Goal: Task Accomplishment & Management: Use online tool/utility

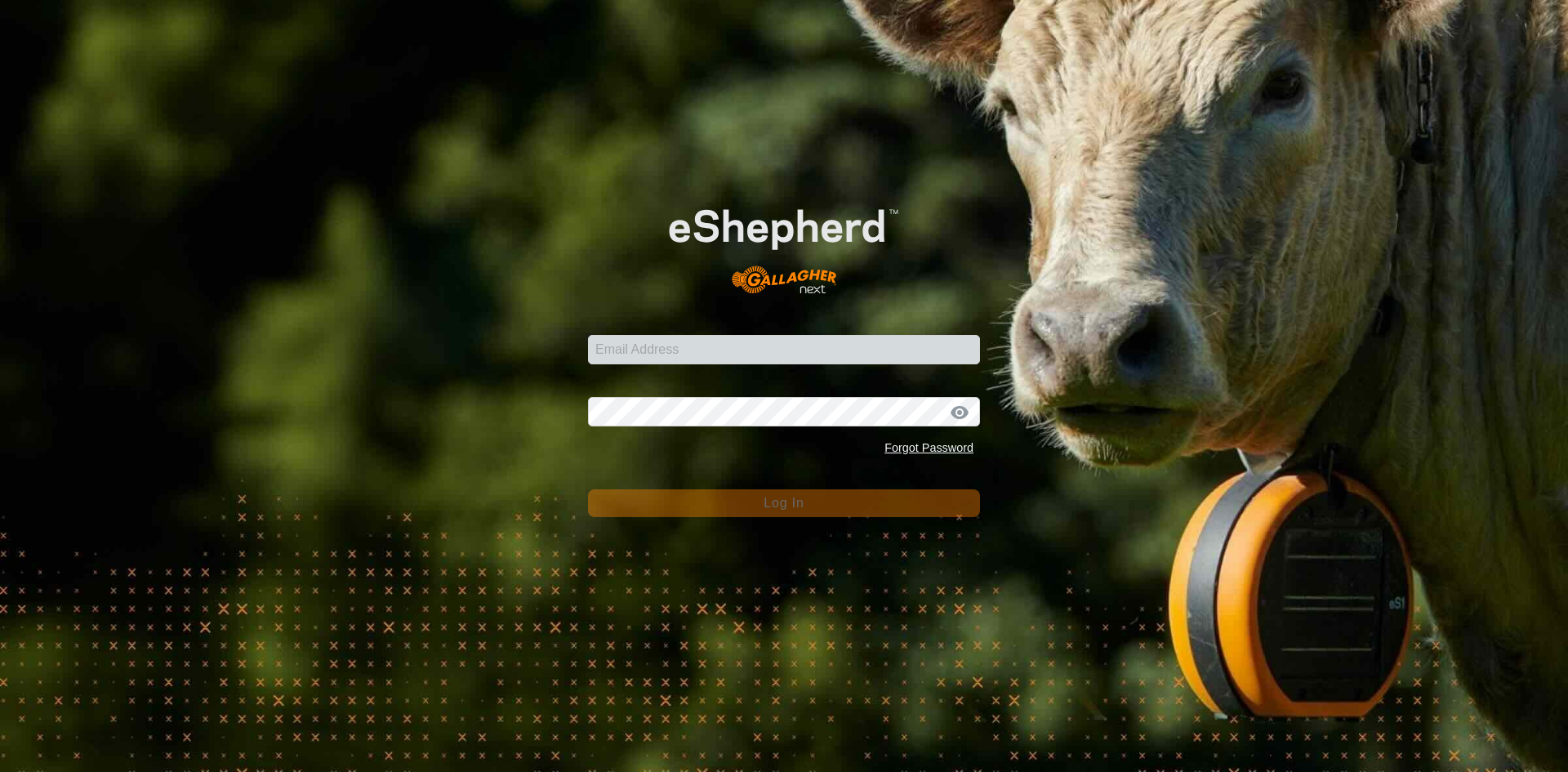
click at [709, 321] on div "Email Address" at bounding box center [783, 340] width 392 height 49
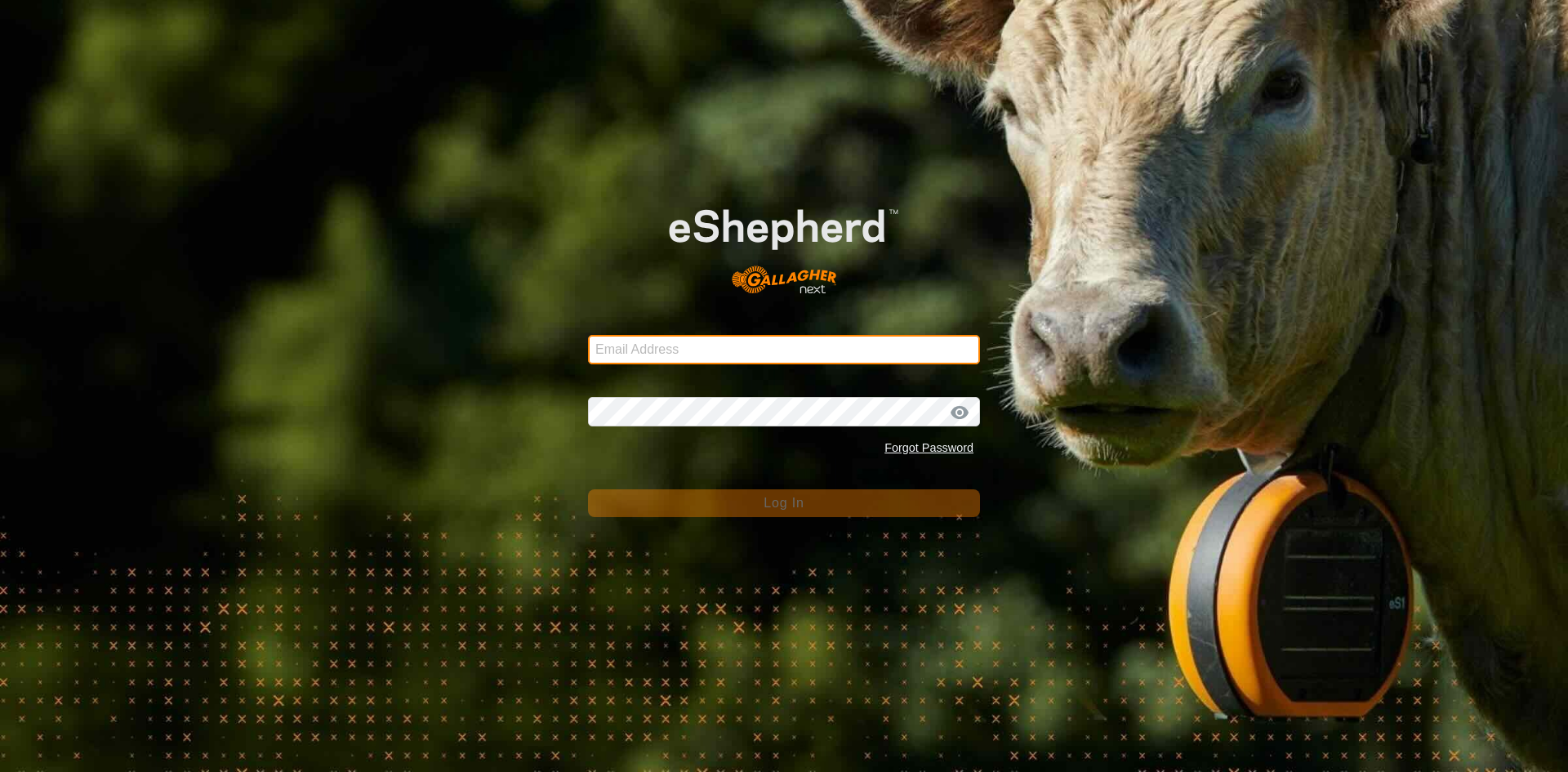
click at [703, 357] on input "Email Address" at bounding box center [783, 350] width 392 height 29
type input "[EMAIL_ADDRESS][DOMAIN_NAME]"
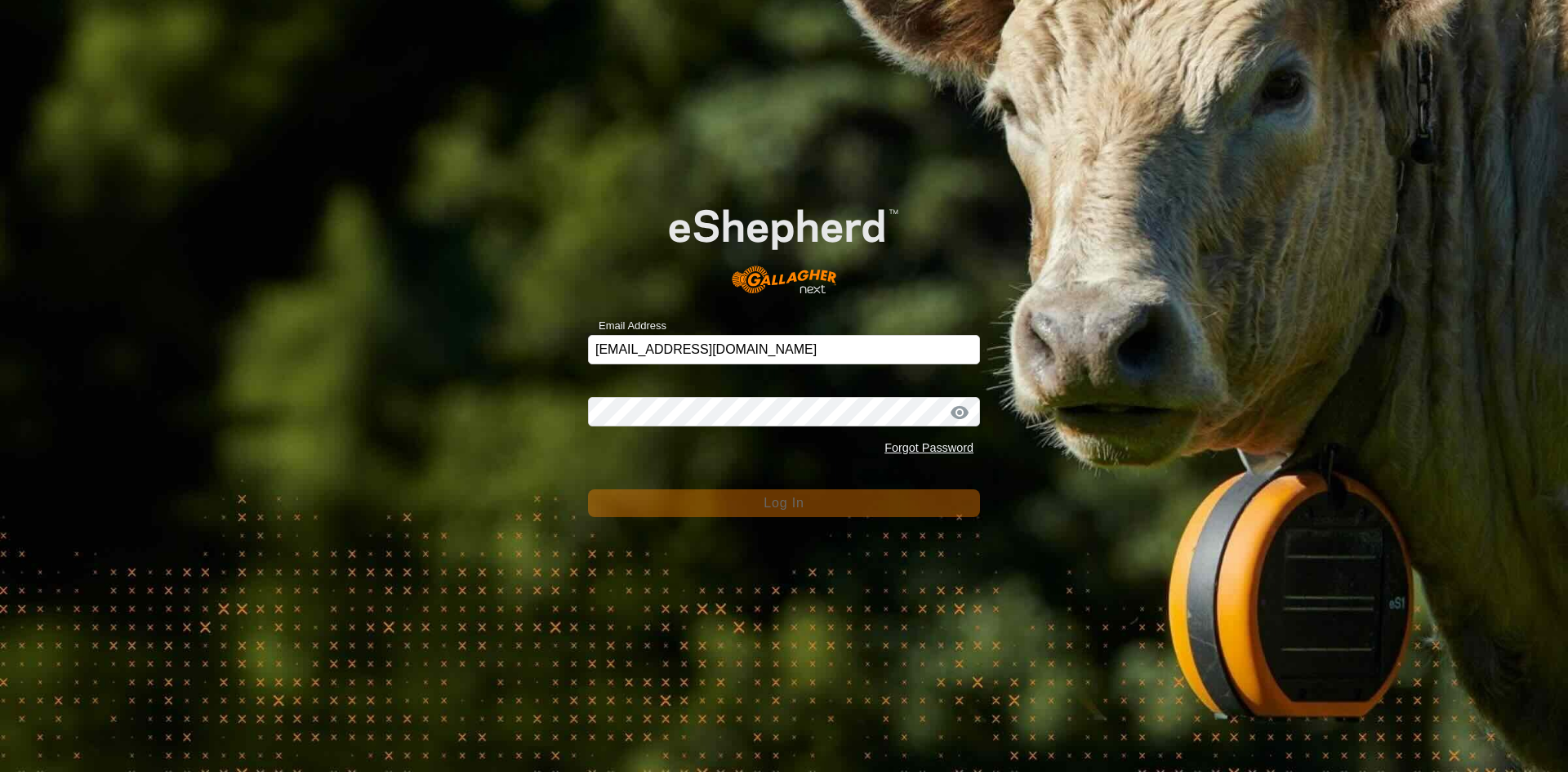
click at [693, 429] on div "Password Forgot Password" at bounding box center [783, 420] width 392 height 86
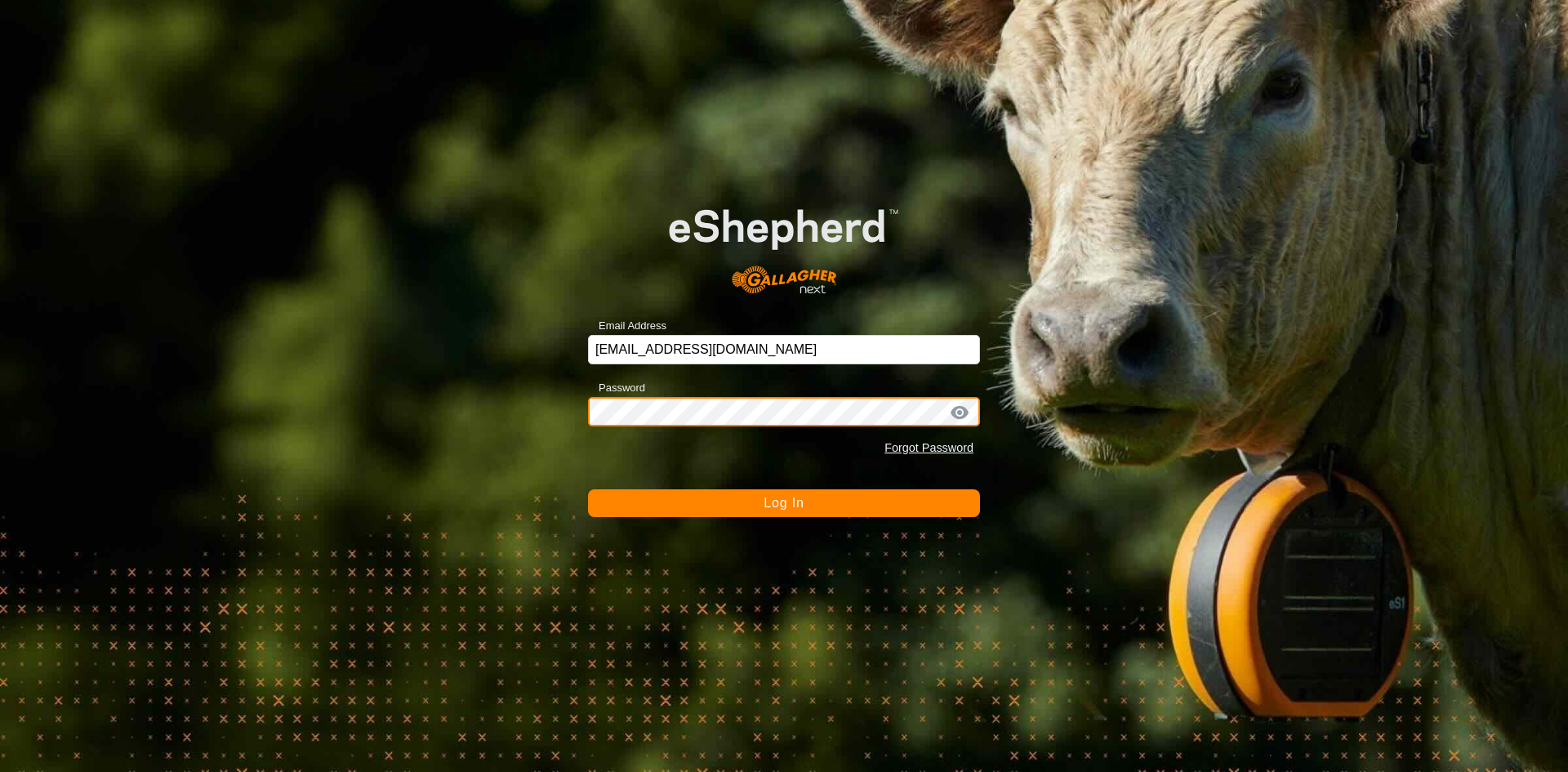
click at [588, 490] on button "Log In" at bounding box center [783, 503] width 392 height 28
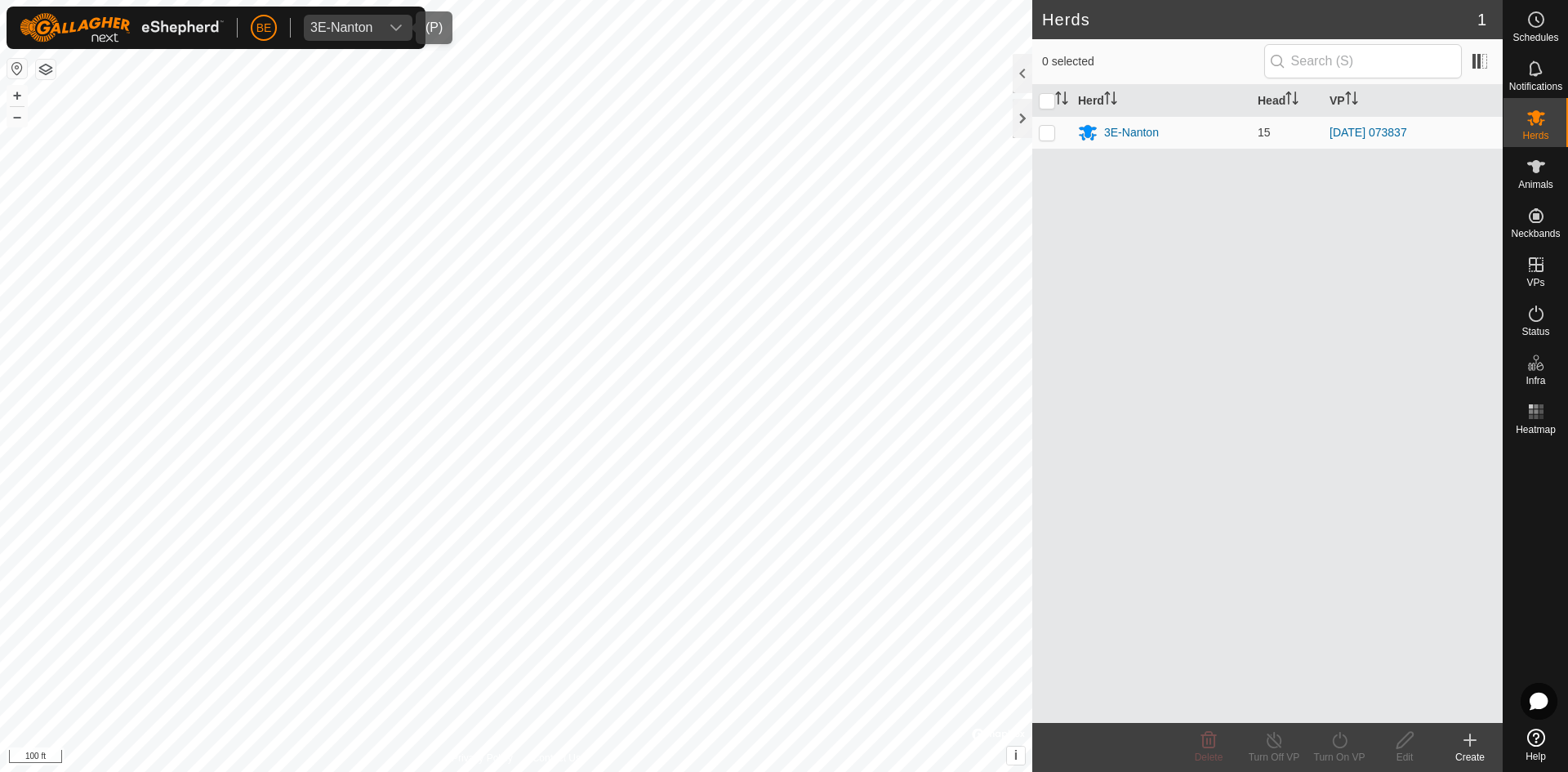
click at [360, 21] on div "3E-Nanton" at bounding box center [341, 28] width 63 height 13
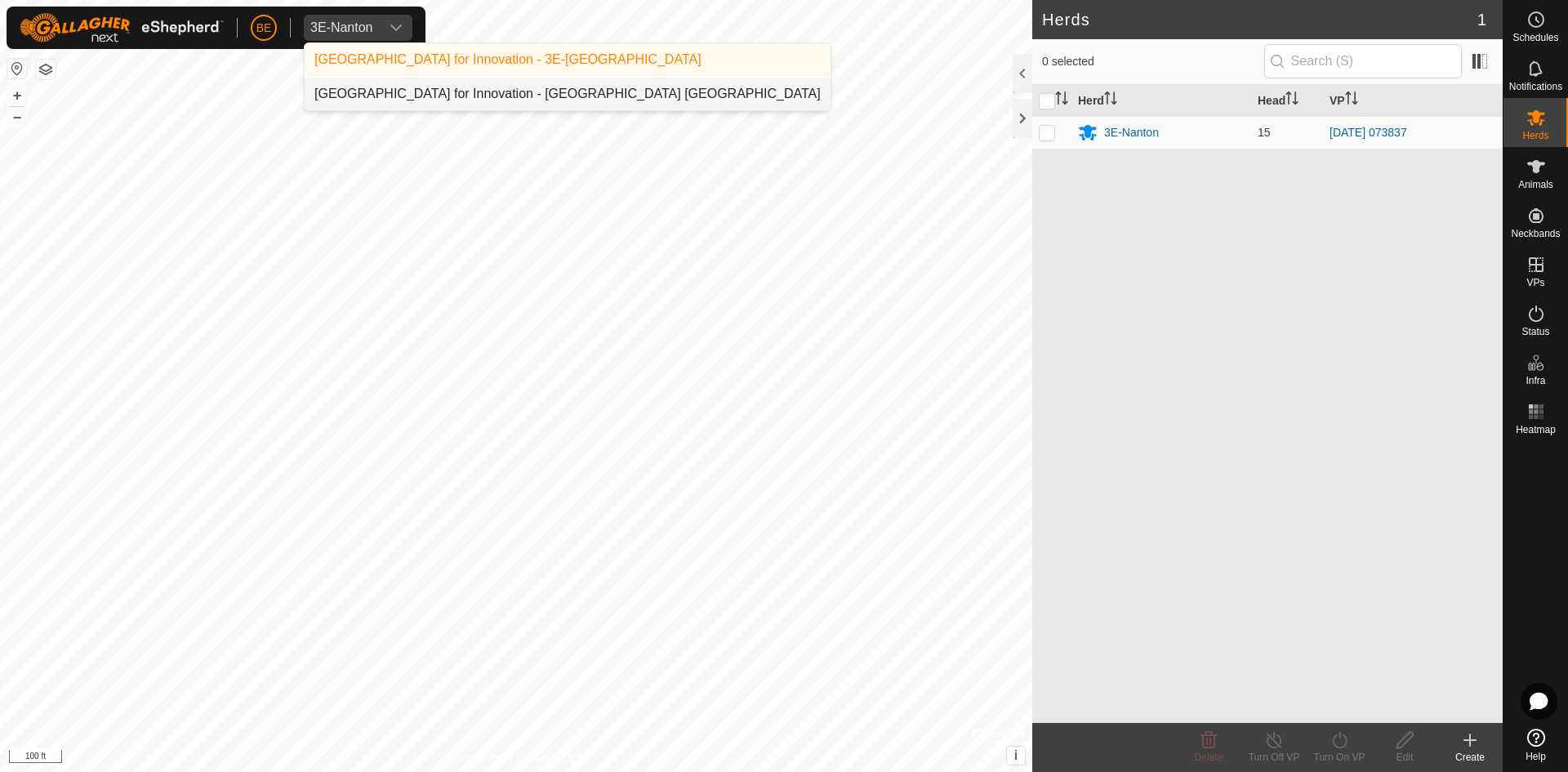
click at [340, 86] on li "[GEOGRAPHIC_DATA] for Innovation - [GEOGRAPHIC_DATA] [GEOGRAPHIC_DATA]" at bounding box center [567, 94] width 526 height 33
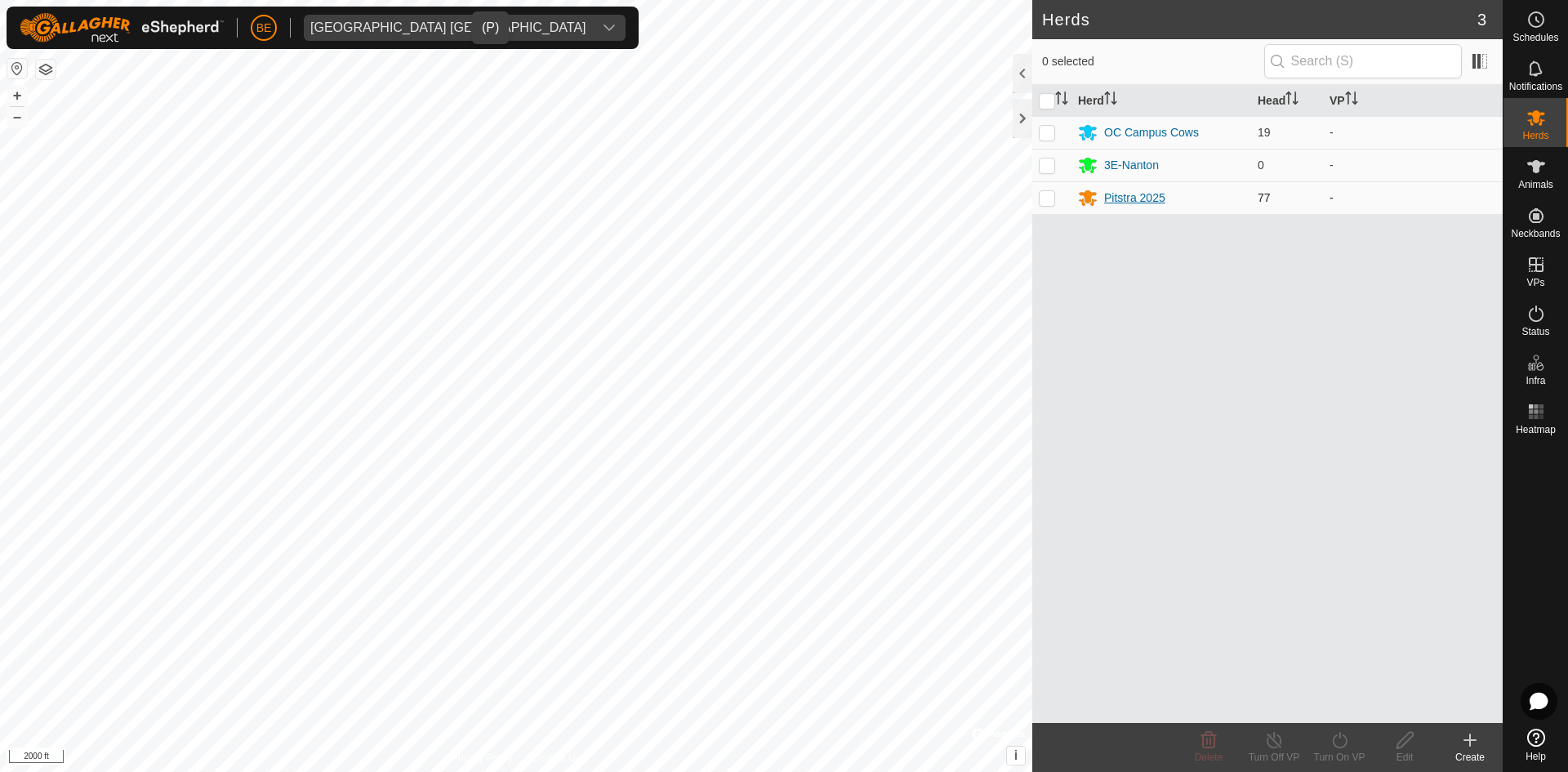
click at [1123, 198] on div "Pitstra 2025" at bounding box center [1134, 197] width 61 height 17
